Goal: Navigation & Orientation: Find specific page/section

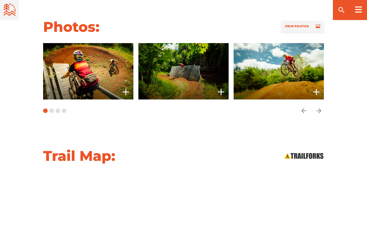
scroll to position [452, 0]
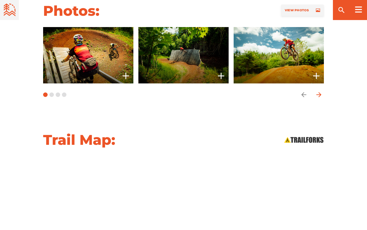
click at [320, 92] on icon "arrow forward" at bounding box center [319, 94] width 5 height 5
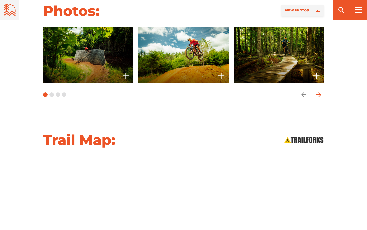
click at [320, 92] on icon "arrow forward" at bounding box center [319, 94] width 5 height 5
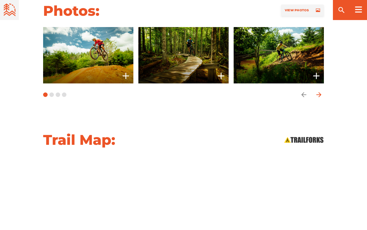
click at [320, 92] on icon "arrow forward" at bounding box center [319, 94] width 5 height 5
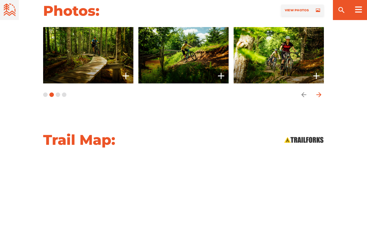
click at [320, 92] on icon "arrow forward" at bounding box center [319, 94] width 5 height 5
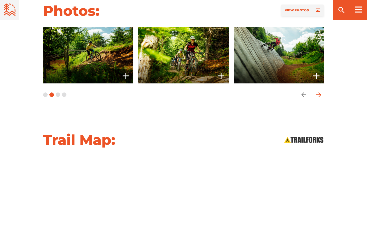
click at [320, 92] on icon "arrow forward" at bounding box center [319, 94] width 5 height 5
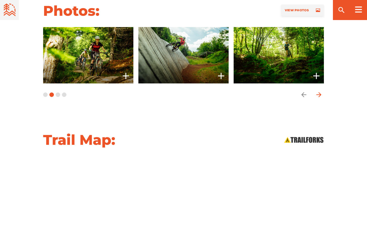
click at [320, 92] on icon "arrow forward" at bounding box center [319, 94] width 5 height 5
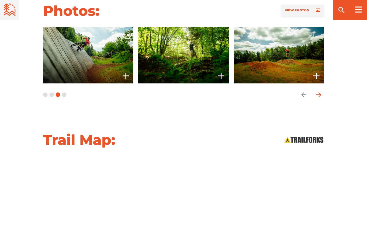
click at [320, 92] on icon "arrow forward" at bounding box center [319, 94] width 5 height 5
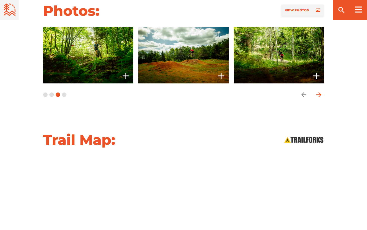
click at [320, 92] on icon "arrow forward" at bounding box center [319, 94] width 5 height 5
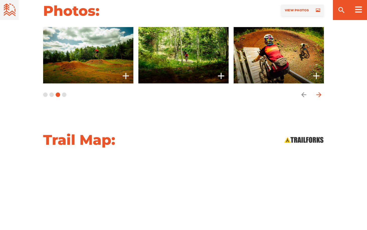
click at [320, 92] on icon "arrow forward" at bounding box center [319, 94] width 5 height 5
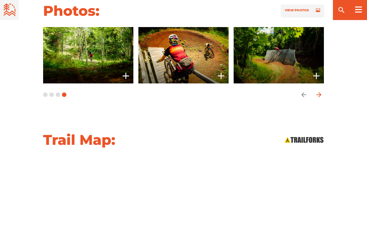
click at [320, 92] on icon "arrow forward" at bounding box center [319, 94] width 5 height 5
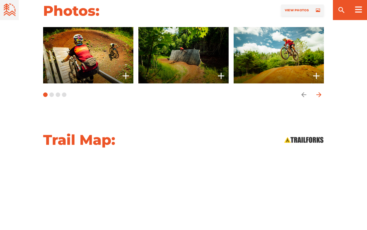
click at [320, 92] on icon "arrow forward" at bounding box center [319, 94] width 5 height 5
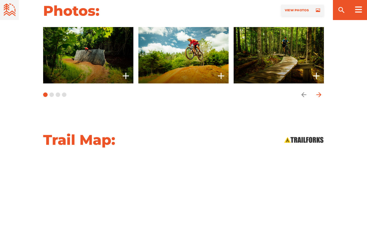
click at [320, 92] on icon "arrow forward" at bounding box center [319, 94] width 5 height 5
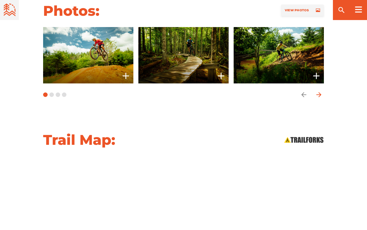
click at [320, 92] on icon "arrow forward" at bounding box center [319, 94] width 5 height 5
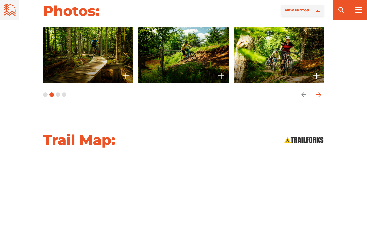
click at [320, 92] on icon "arrow forward" at bounding box center [319, 94] width 5 height 5
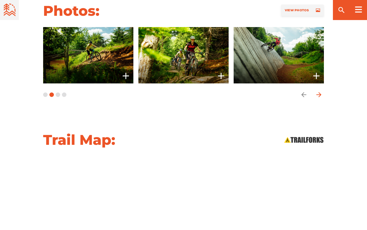
click at [320, 92] on icon "arrow forward" at bounding box center [319, 94] width 5 height 5
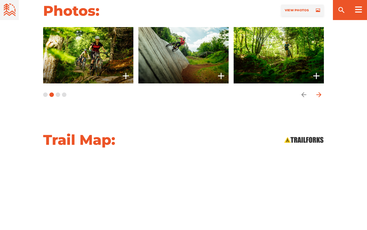
click at [320, 92] on icon "arrow forward" at bounding box center [319, 94] width 5 height 5
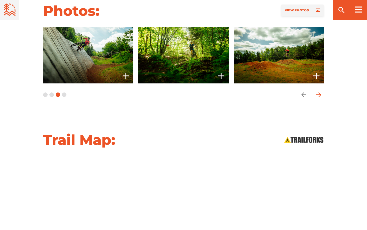
click at [320, 92] on icon "arrow forward" at bounding box center [319, 94] width 5 height 5
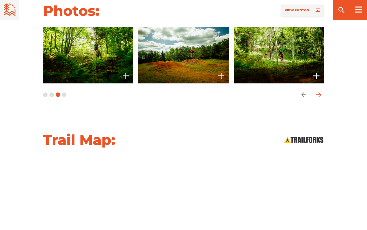
click at [320, 92] on icon "arrow forward" at bounding box center [319, 94] width 5 height 5
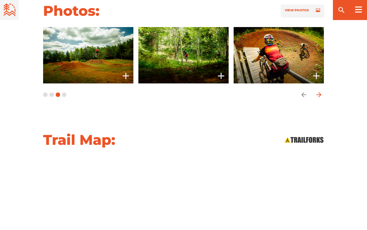
click at [320, 92] on icon "arrow forward" at bounding box center [319, 94] width 5 height 5
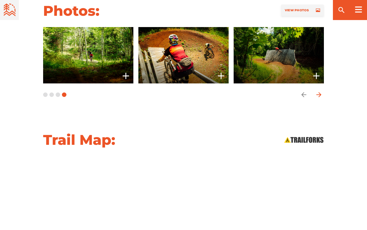
click at [320, 92] on icon "arrow forward" at bounding box center [319, 94] width 5 height 5
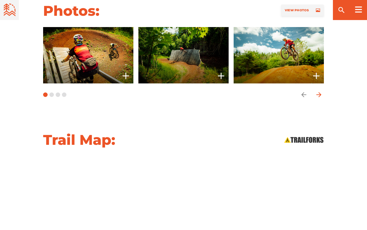
click at [320, 92] on icon "arrow forward" at bounding box center [319, 94] width 5 height 5
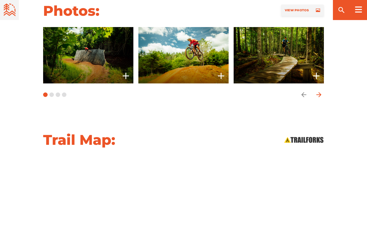
click at [320, 92] on icon "arrow forward" at bounding box center [319, 94] width 5 height 5
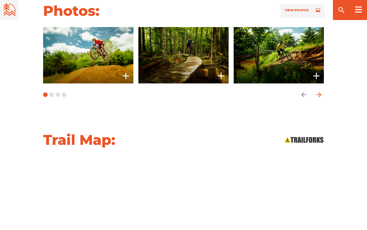
click at [320, 92] on icon "arrow forward" at bounding box center [319, 94] width 5 height 5
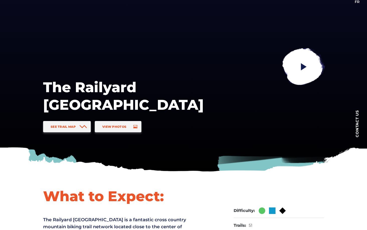
scroll to position [75, 0]
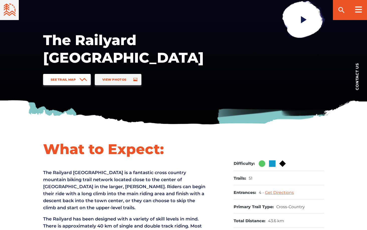
click at [82, 79] on icon at bounding box center [84, 79] width 8 height 3
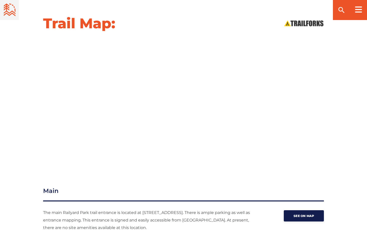
scroll to position [543, 0]
